Goal: Information Seeking & Learning: Learn about a topic

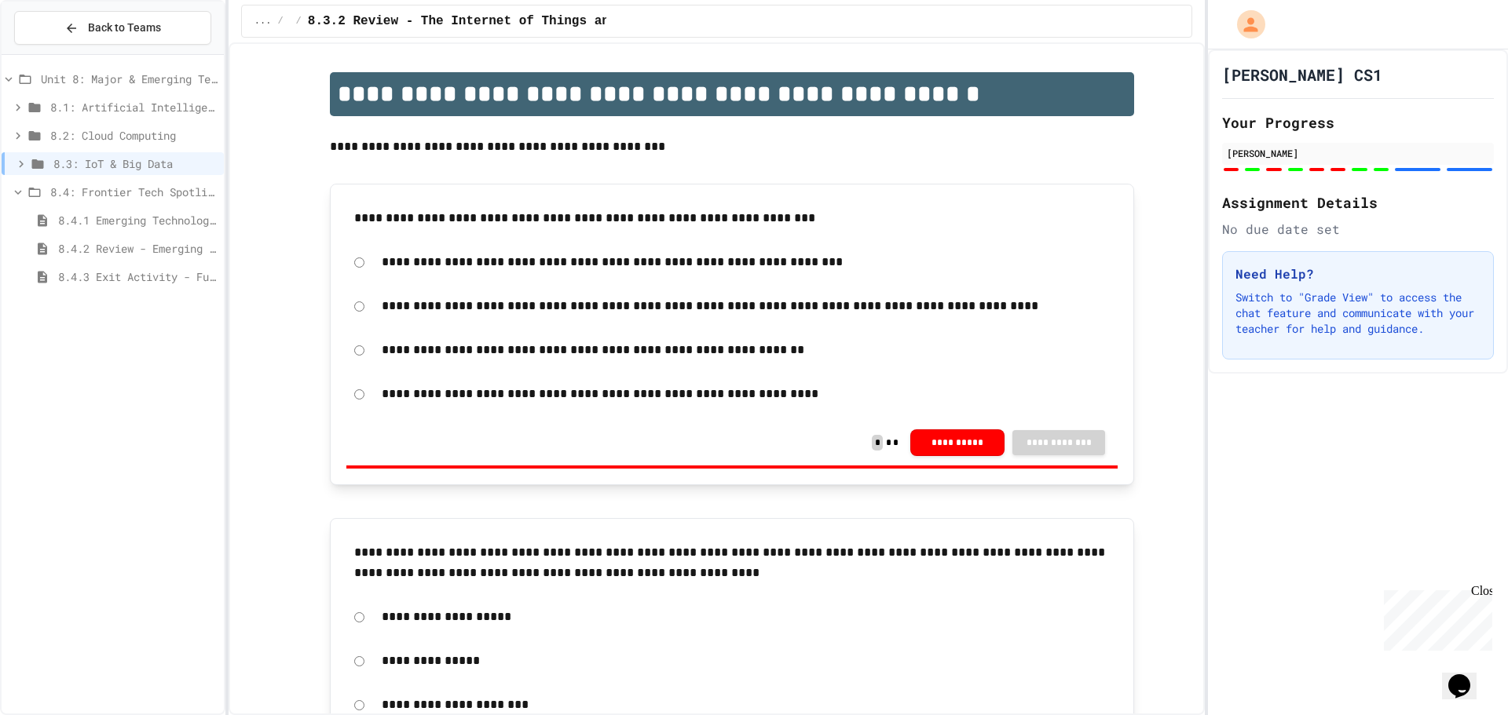
click at [82, 108] on span "8.1: Artificial Intelligence Basics" at bounding box center [133, 107] width 167 height 16
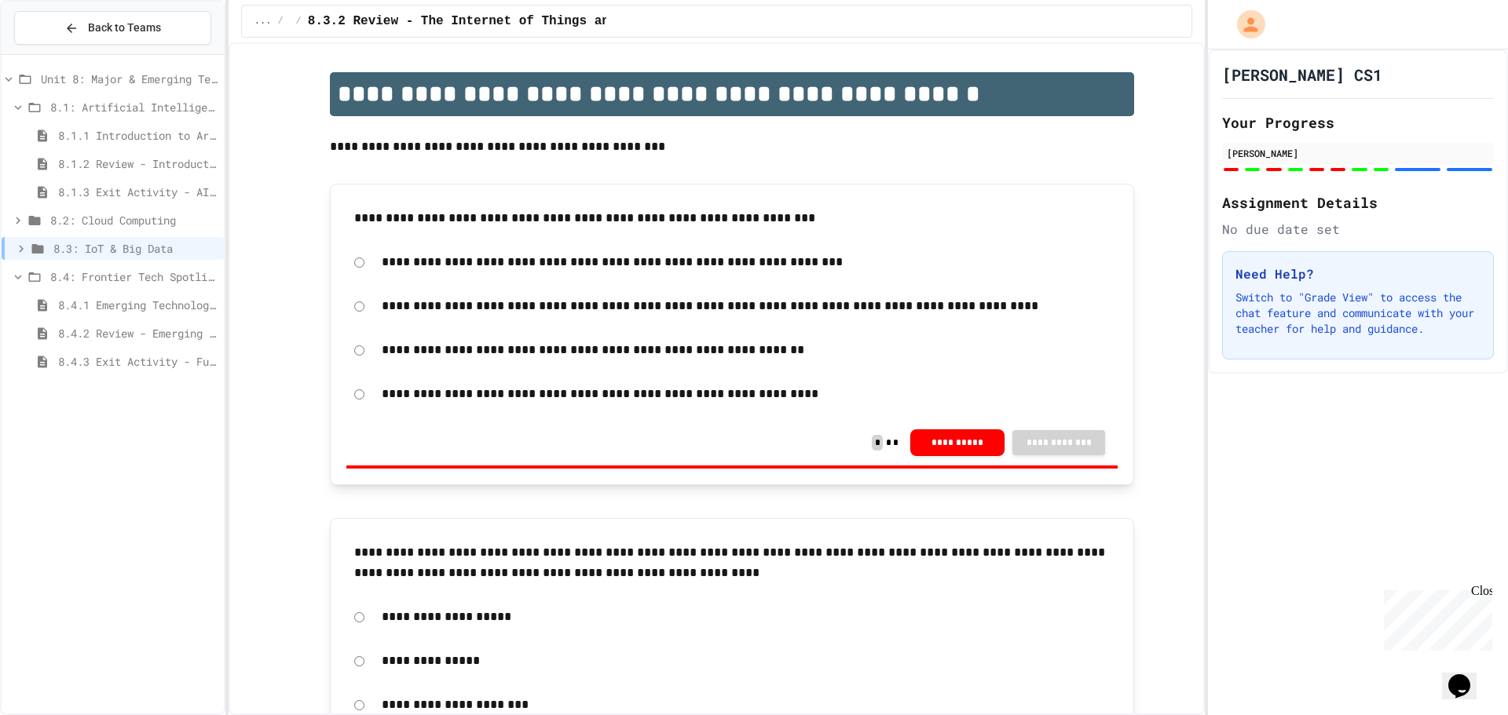
click at [74, 127] on span "8.1.1 Introduction to Artificial Intelligence" at bounding box center [137, 135] width 159 height 16
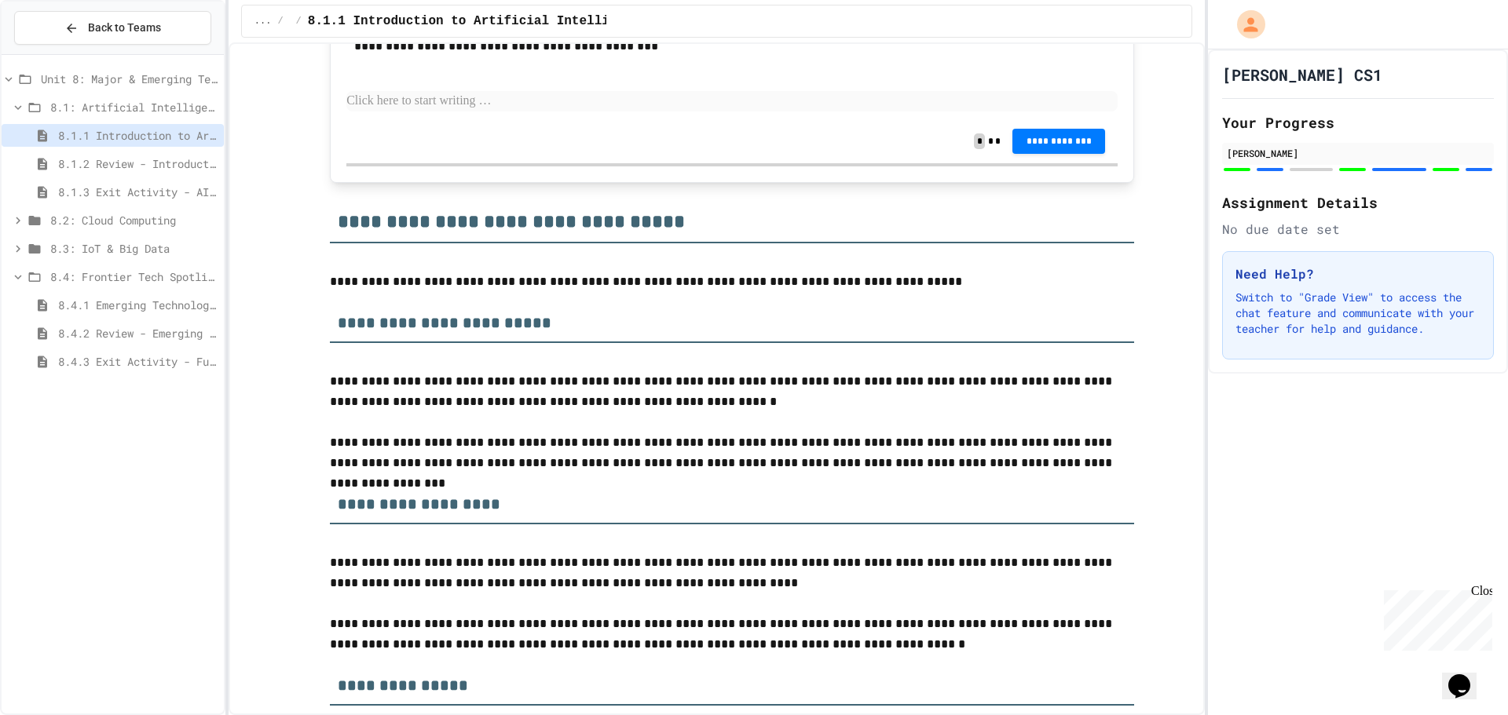
scroll to position [2749, 0]
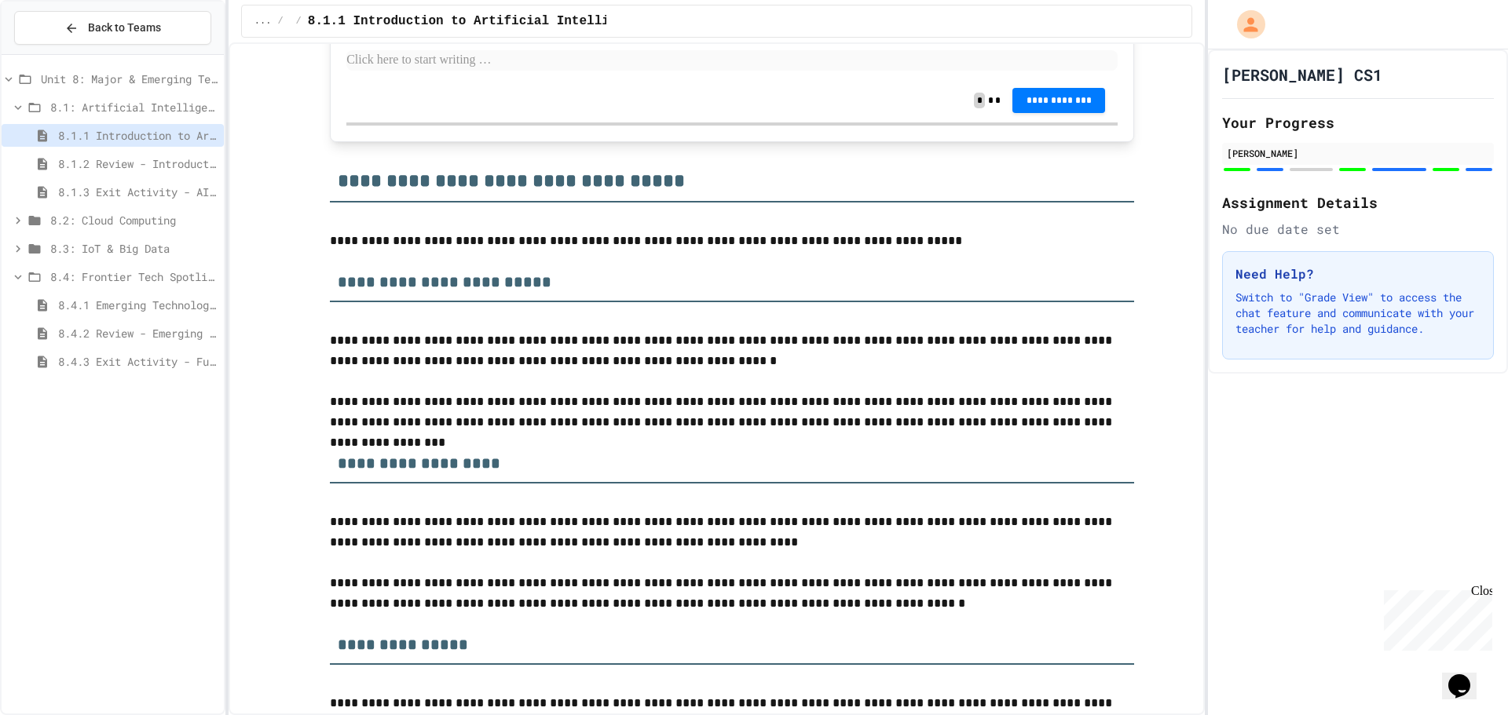
click at [147, 229] on div "8.2: Cloud Computing" at bounding box center [113, 220] width 222 height 23
click at [123, 240] on div "8.2.1 Cloud Computing: Transforming the Digital World" at bounding box center [113, 248] width 222 height 23
